Goal: Navigation & Orientation: Find specific page/section

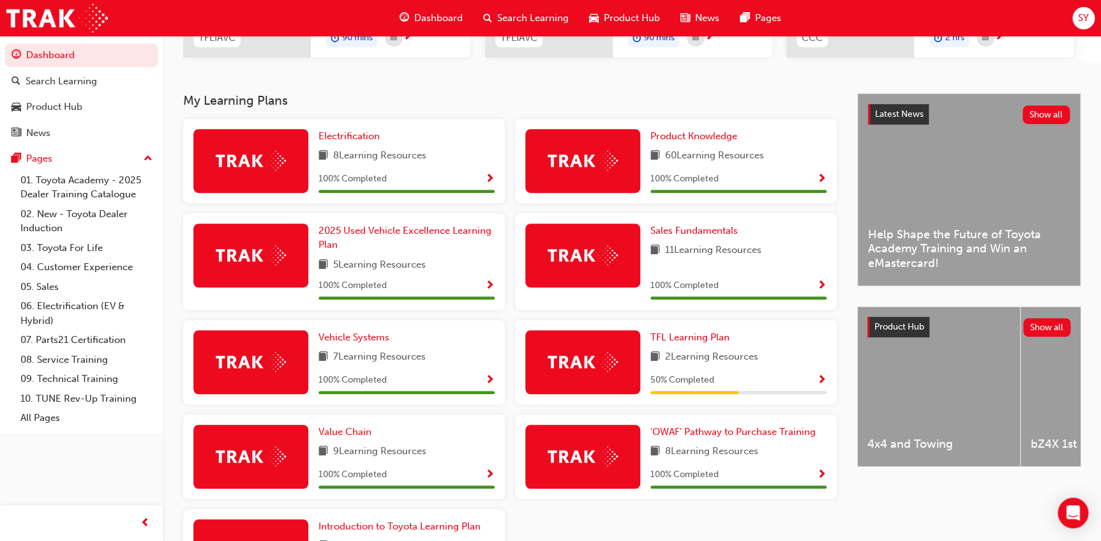
scroll to position [290, 0]
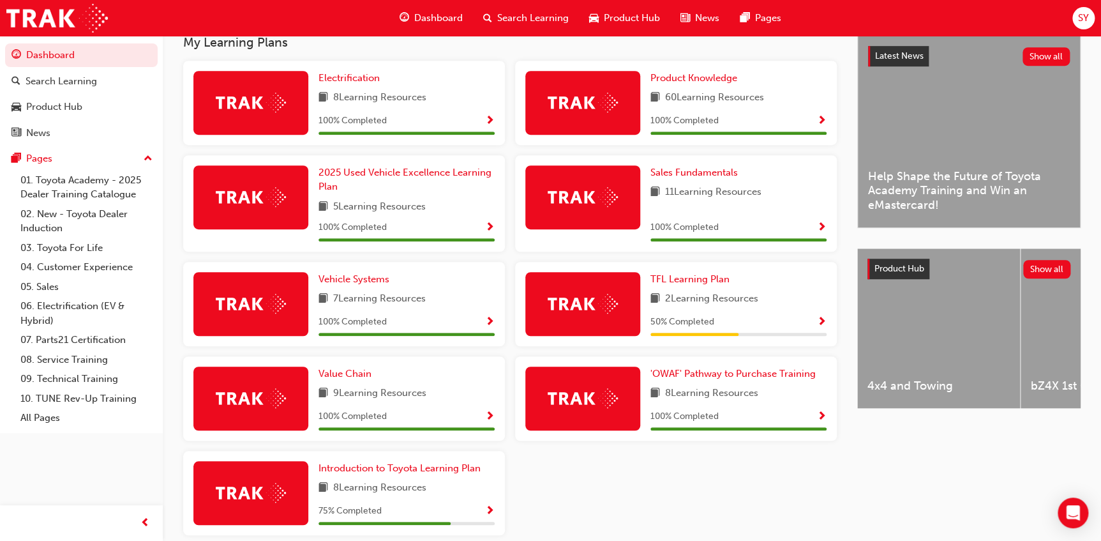
click at [577, 303] on img at bounding box center [583, 304] width 70 height 20
click at [702, 275] on span "TFL Learning Plan" at bounding box center [690, 278] width 79 height 11
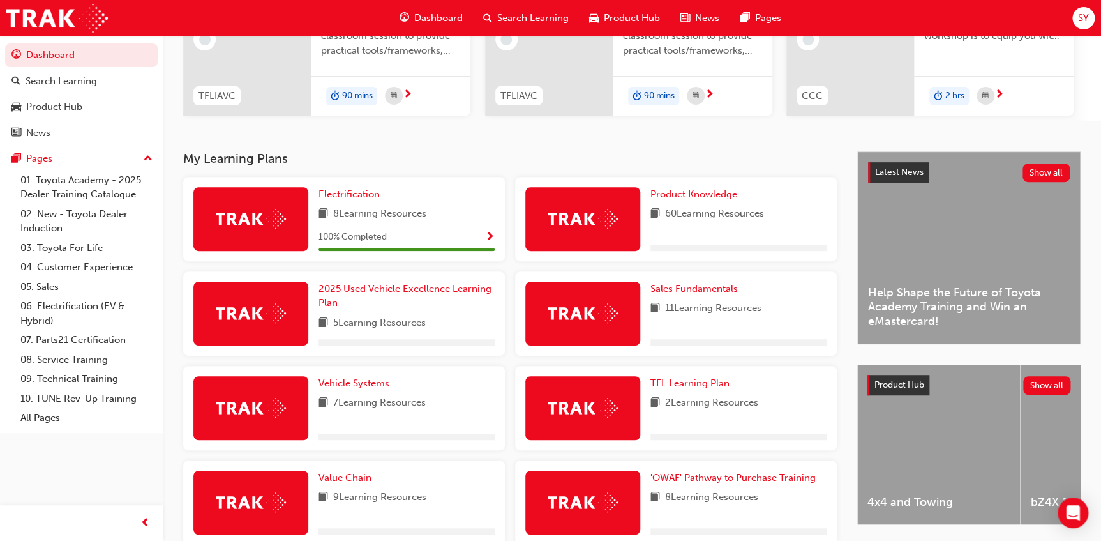
scroll to position [333, 0]
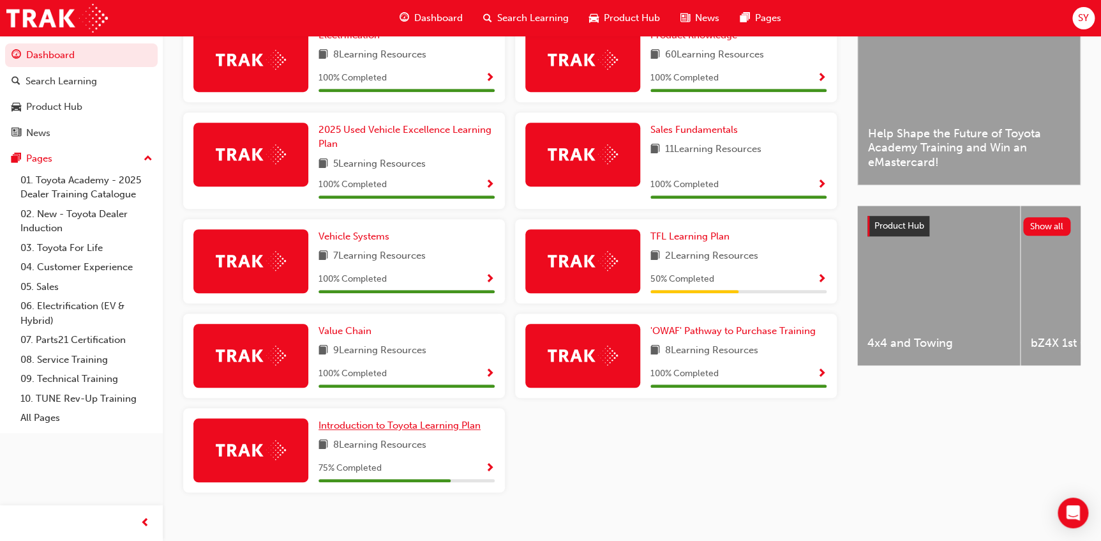
click at [368, 426] on span "Introduction to Toyota Learning Plan" at bounding box center [400, 424] width 162 height 11
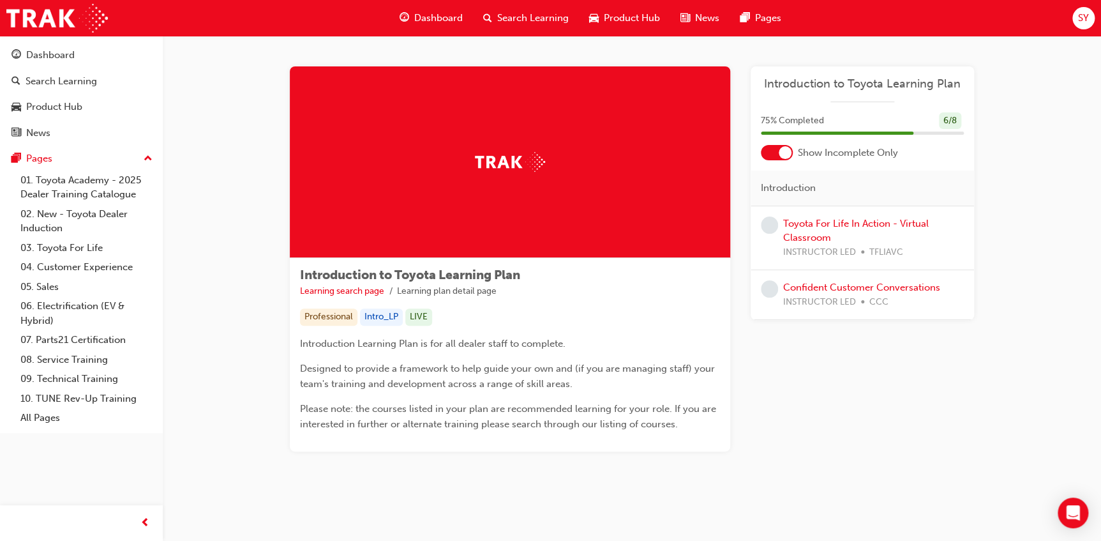
scroll to position [3, 0]
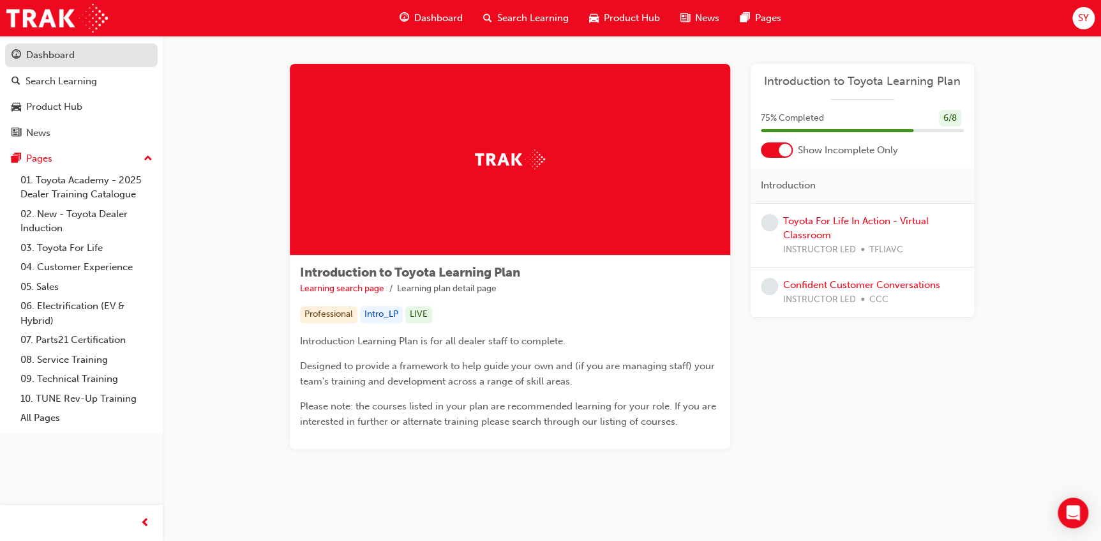
click at [49, 57] on div "Dashboard" at bounding box center [50, 55] width 49 height 15
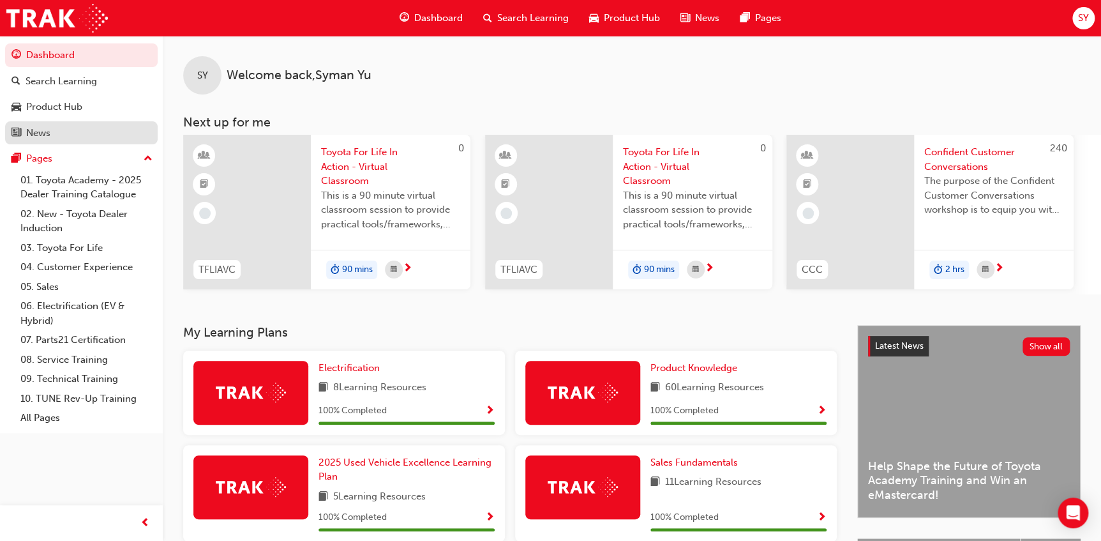
click at [22, 127] on div "News" at bounding box center [81, 133] width 140 height 16
